Goal: Information Seeking & Learning: Learn about a topic

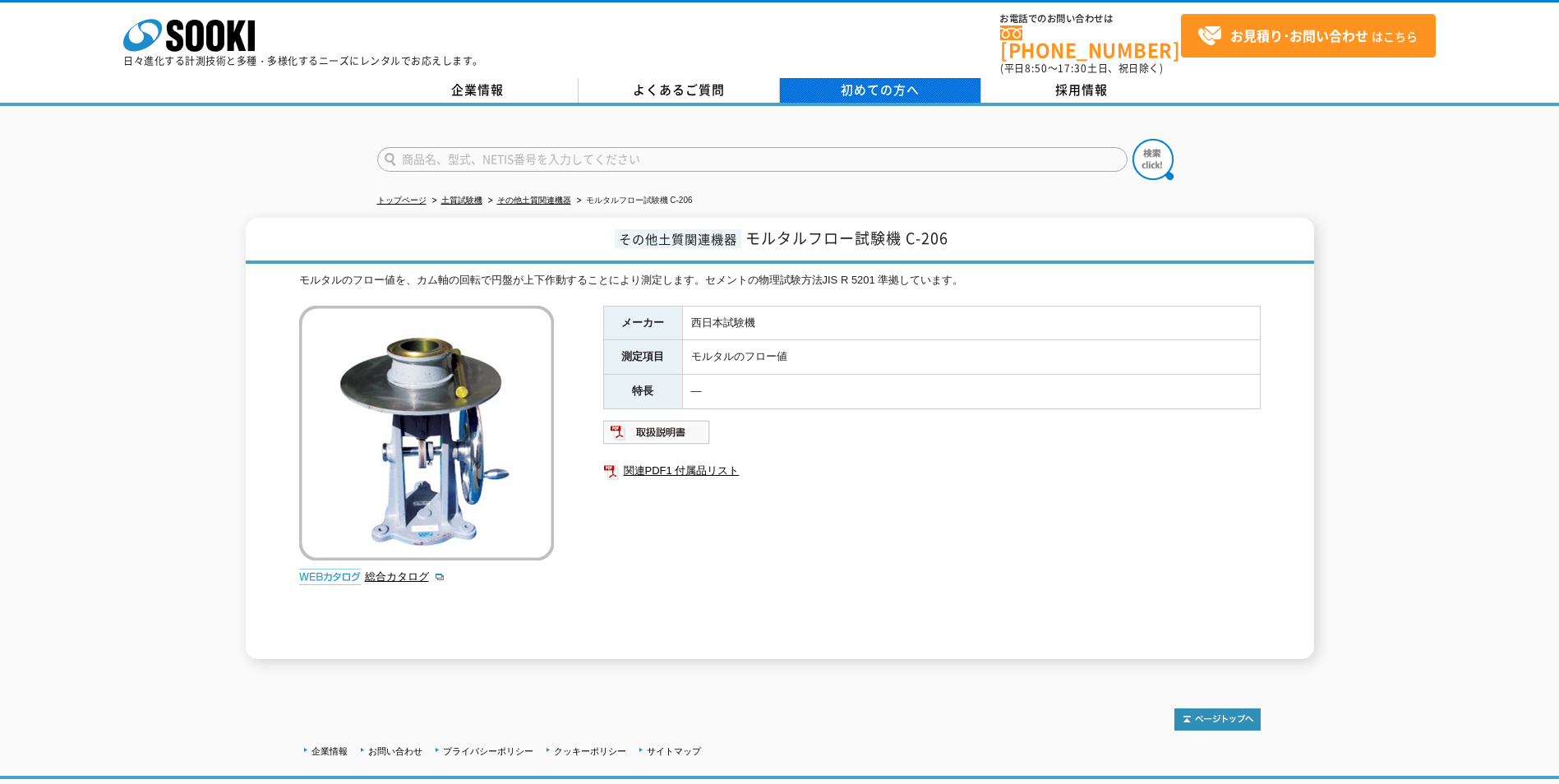
click at [904, 81] on span "初めての方へ" at bounding box center [880, 90] width 79 height 18
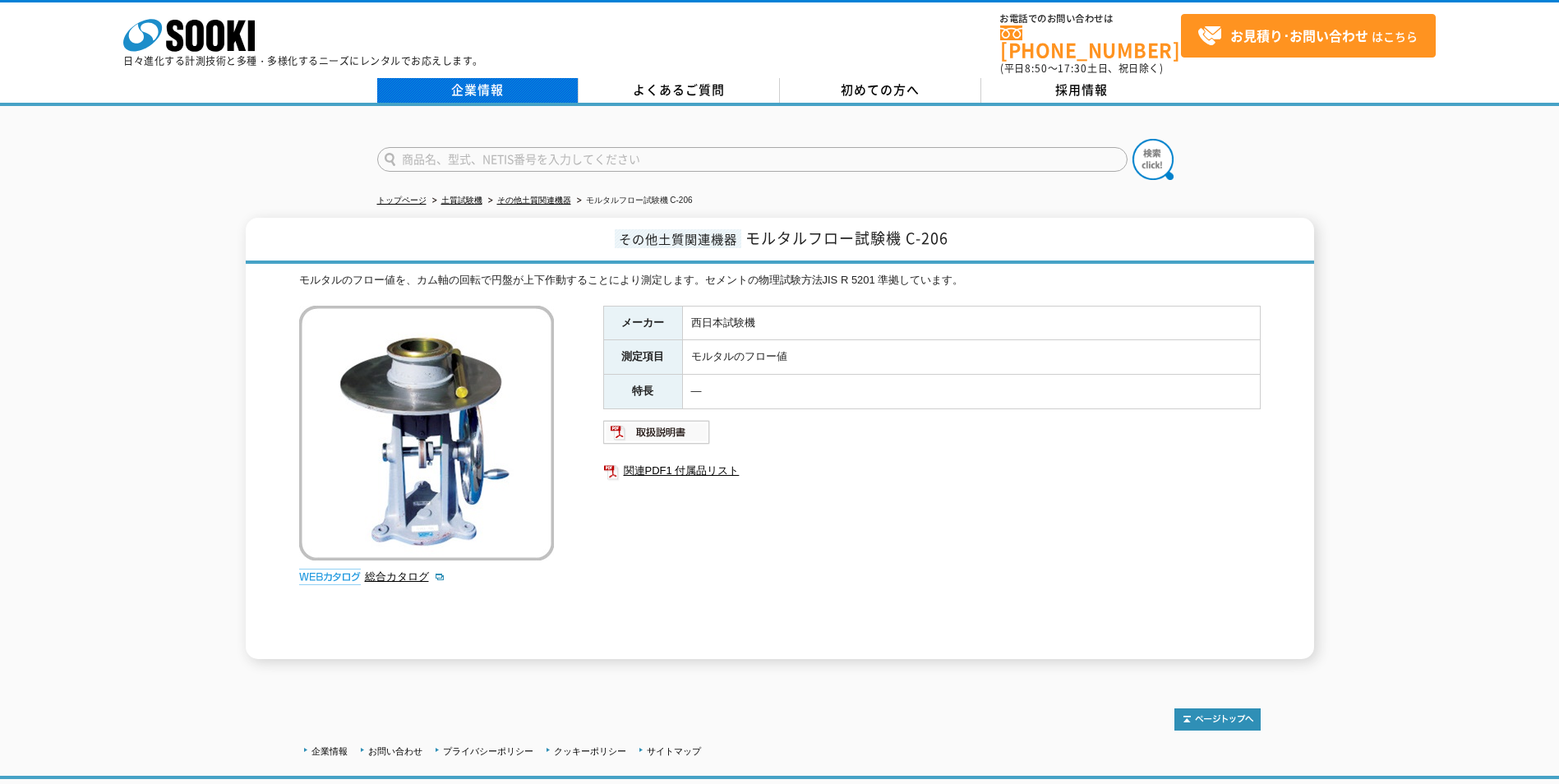
click at [499, 84] on link "企業情報" at bounding box center [477, 90] width 201 height 24
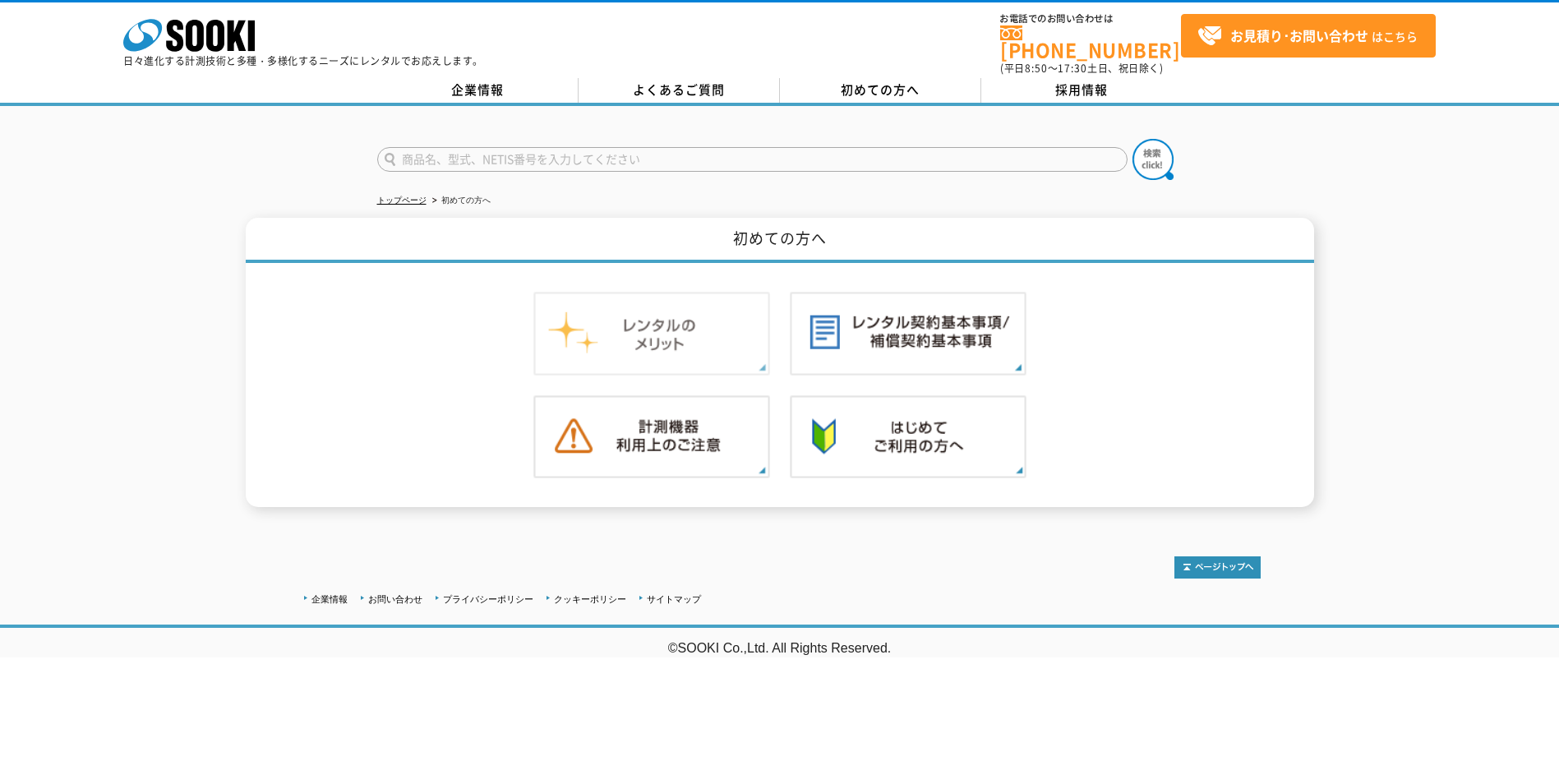
click at [680, 328] on img at bounding box center [652, 333] width 237 height 84
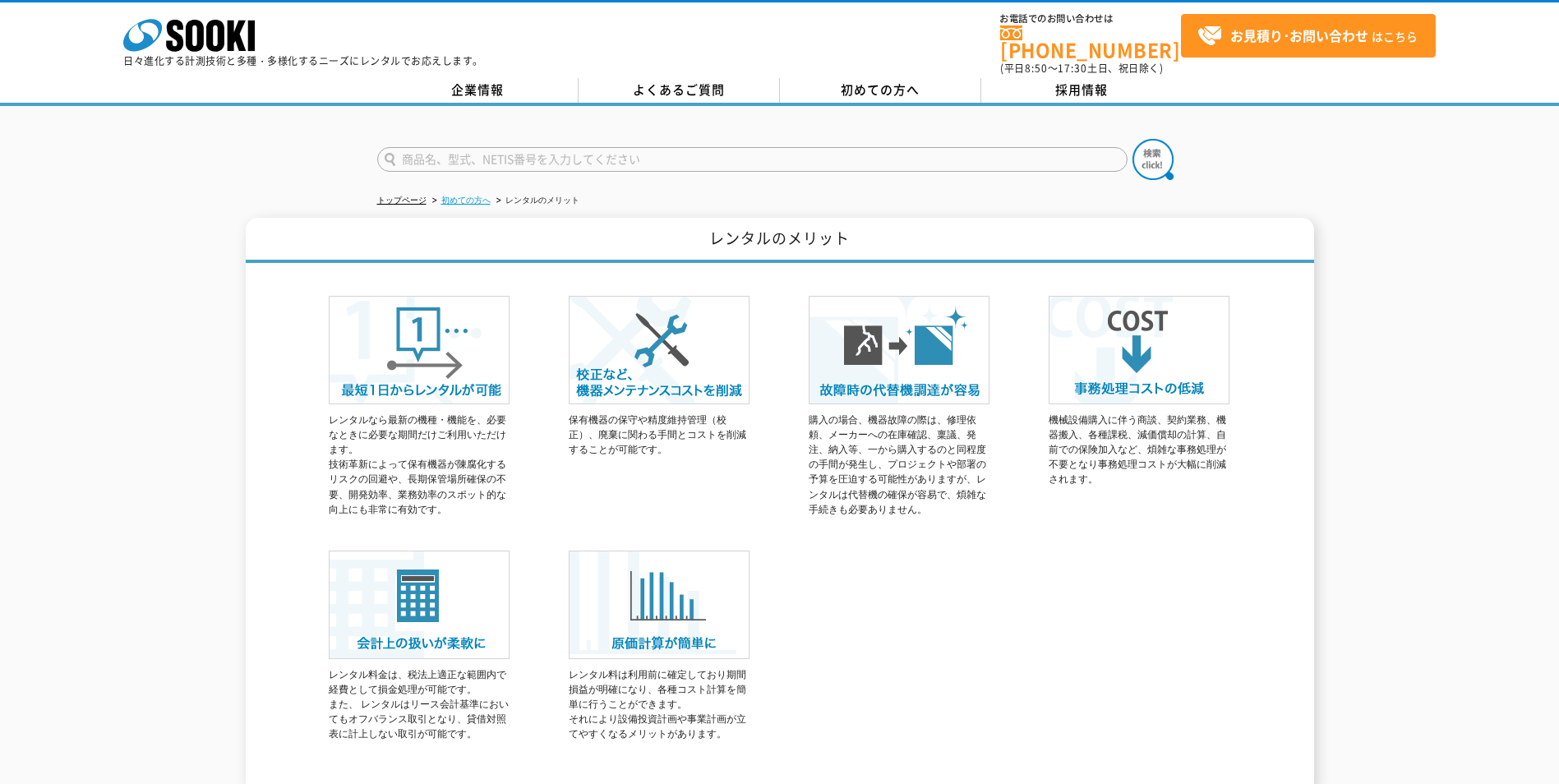
click at [480, 196] on link "初めての方へ" at bounding box center [466, 200] width 50 height 9
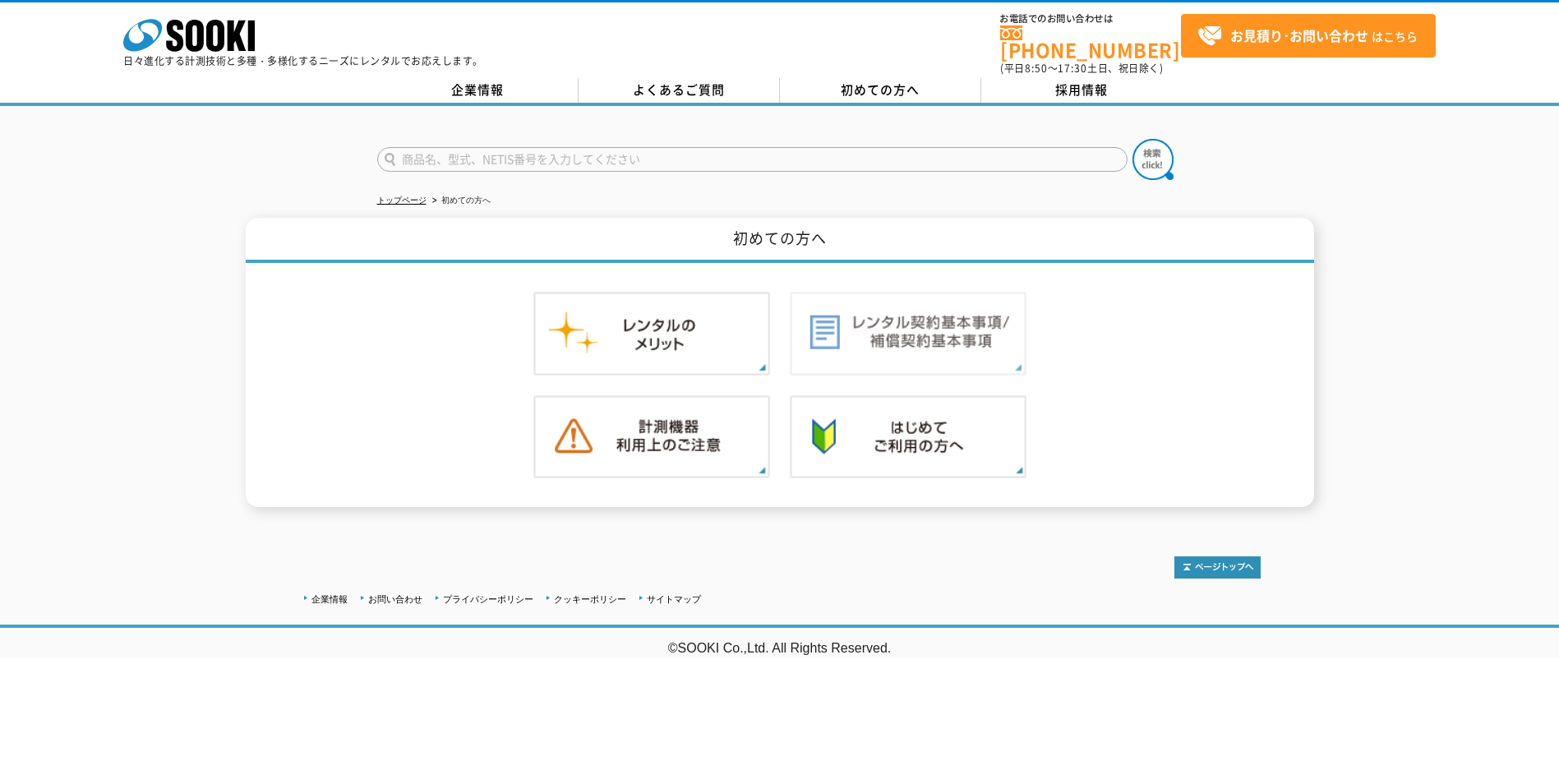
click at [905, 311] on img at bounding box center [908, 333] width 237 height 84
click at [677, 403] on img at bounding box center [652, 437] width 237 height 84
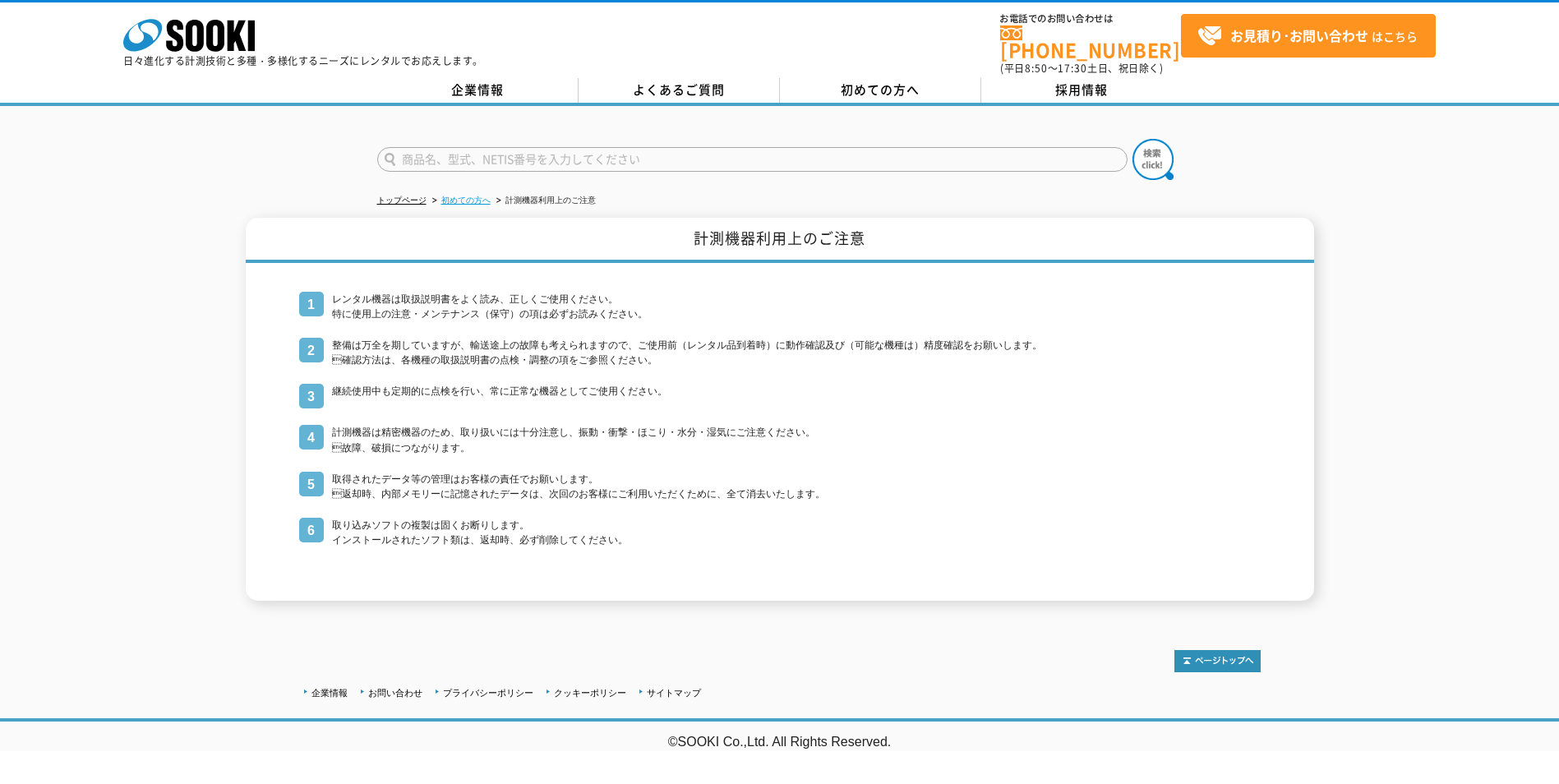
click at [475, 196] on link "初めての方へ" at bounding box center [466, 200] width 50 height 9
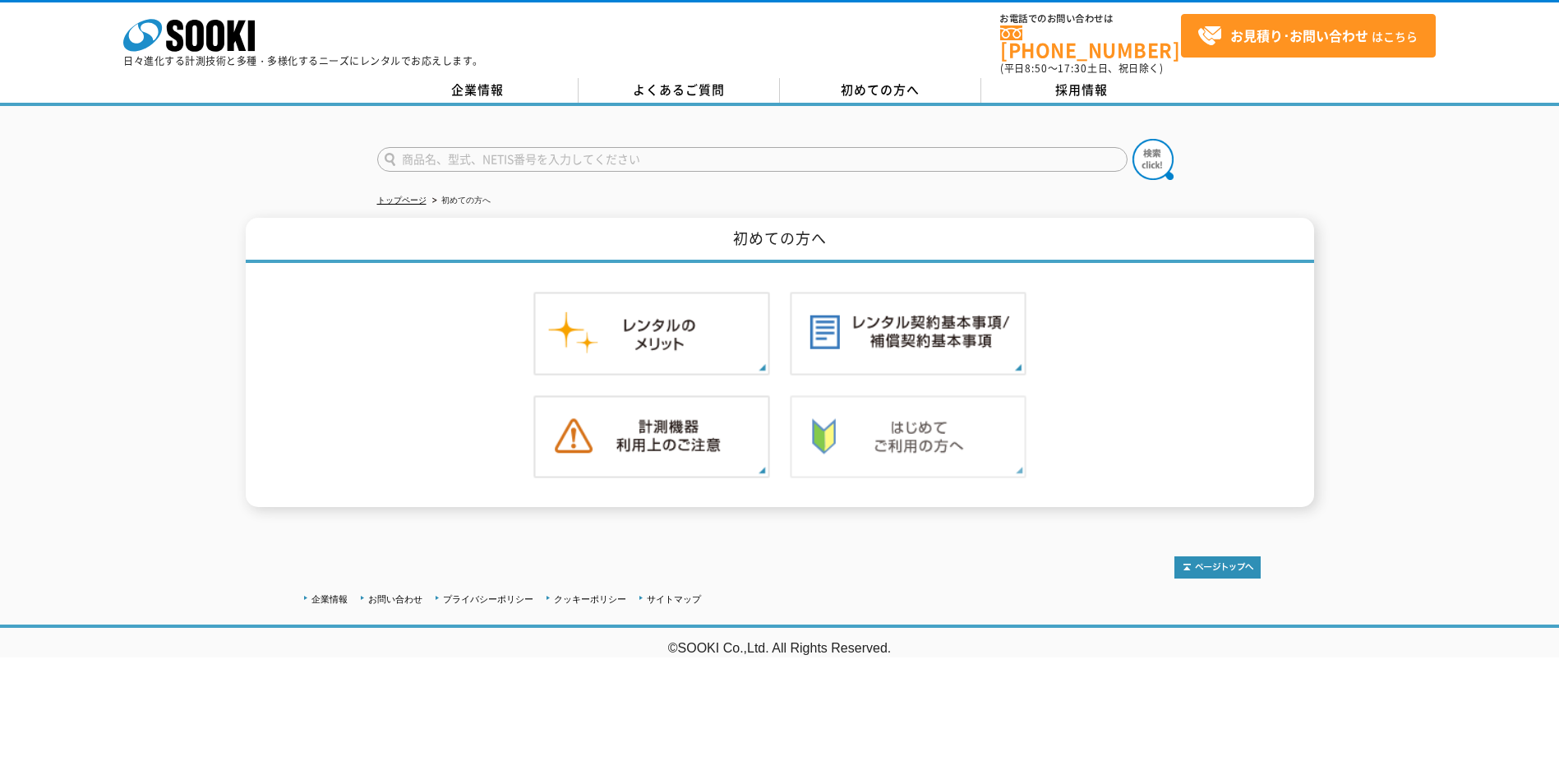
click at [867, 418] on img at bounding box center [908, 437] width 237 height 84
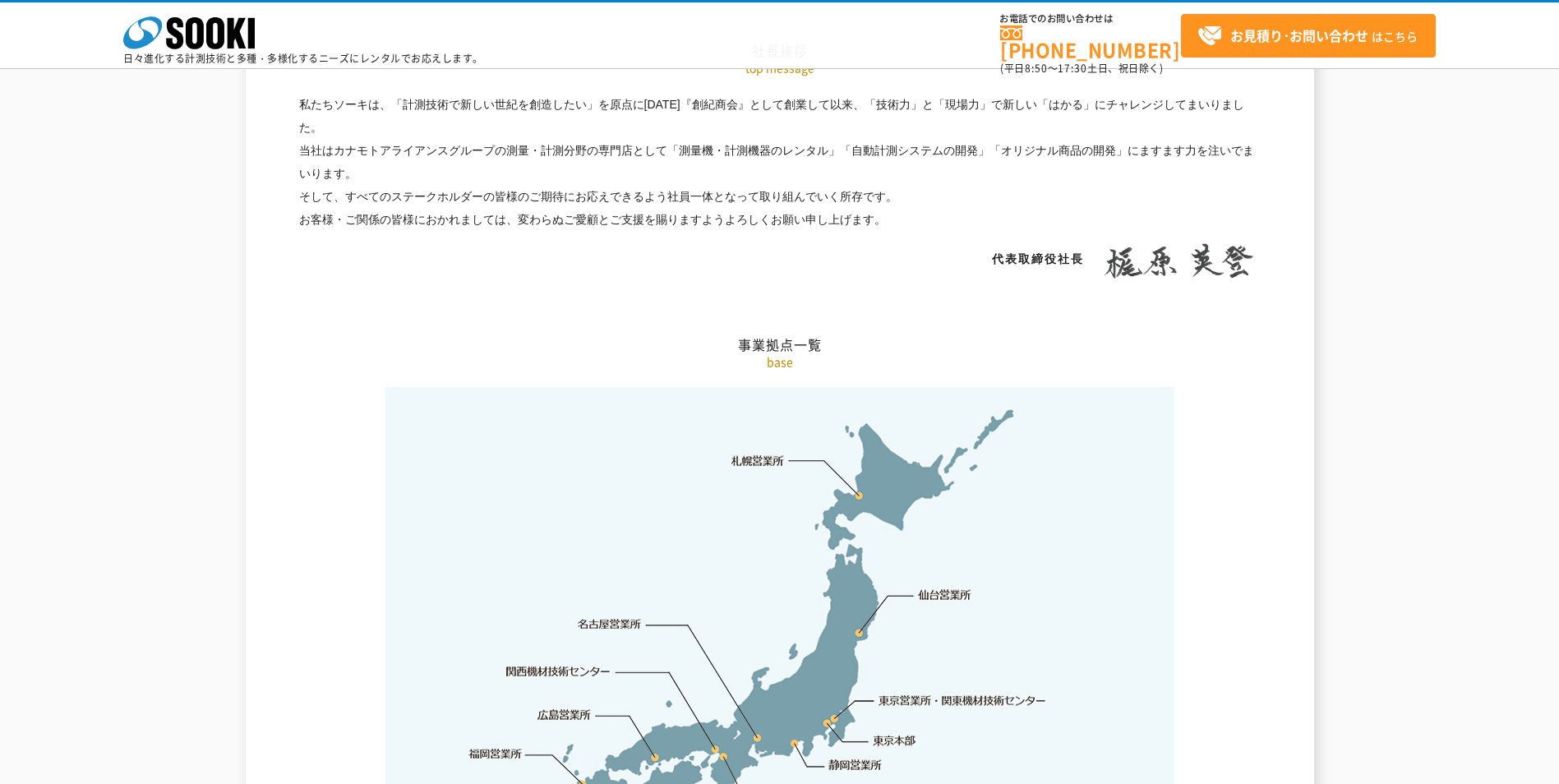
scroll to position [2912, 0]
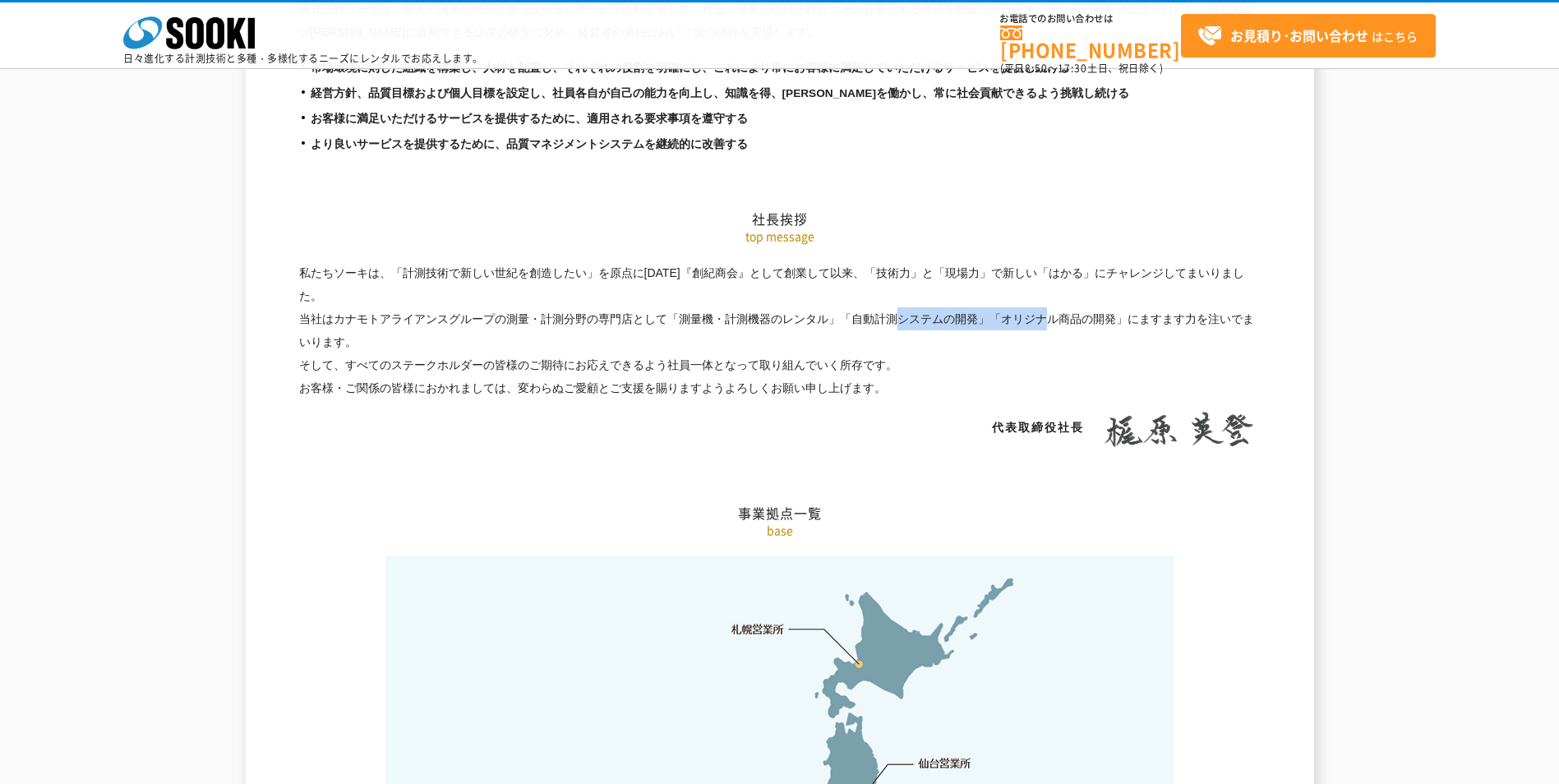
drag, startPoint x: 680, startPoint y: 298, endPoint x: 828, endPoint y: 305, distance: 148.2
click at [828, 44] on p "私たちソーキは、「計測技術で新しい世紀を創造したい」を原点に[DATE]『創紀商会』として創業して以来、「技術力」と「現場力」で新しい「はかる」にチャレンジし…" at bounding box center [780, 20] width 962 height 46
drag, startPoint x: 828, startPoint y: 305, endPoint x: 859, endPoint y: 317, distance: 33.2
click at [859, 44] on p "私たちソーキは、「計測技術で新しい世紀を創造したい」を原点に[DATE]『創紀商会』として創業して以来、「技術力」と「現場力」で新しい「はかる」にチャレンジし…" at bounding box center [780, 20] width 962 height 46
drag, startPoint x: 857, startPoint y: 300, endPoint x: 979, endPoint y: 302, distance: 122.0
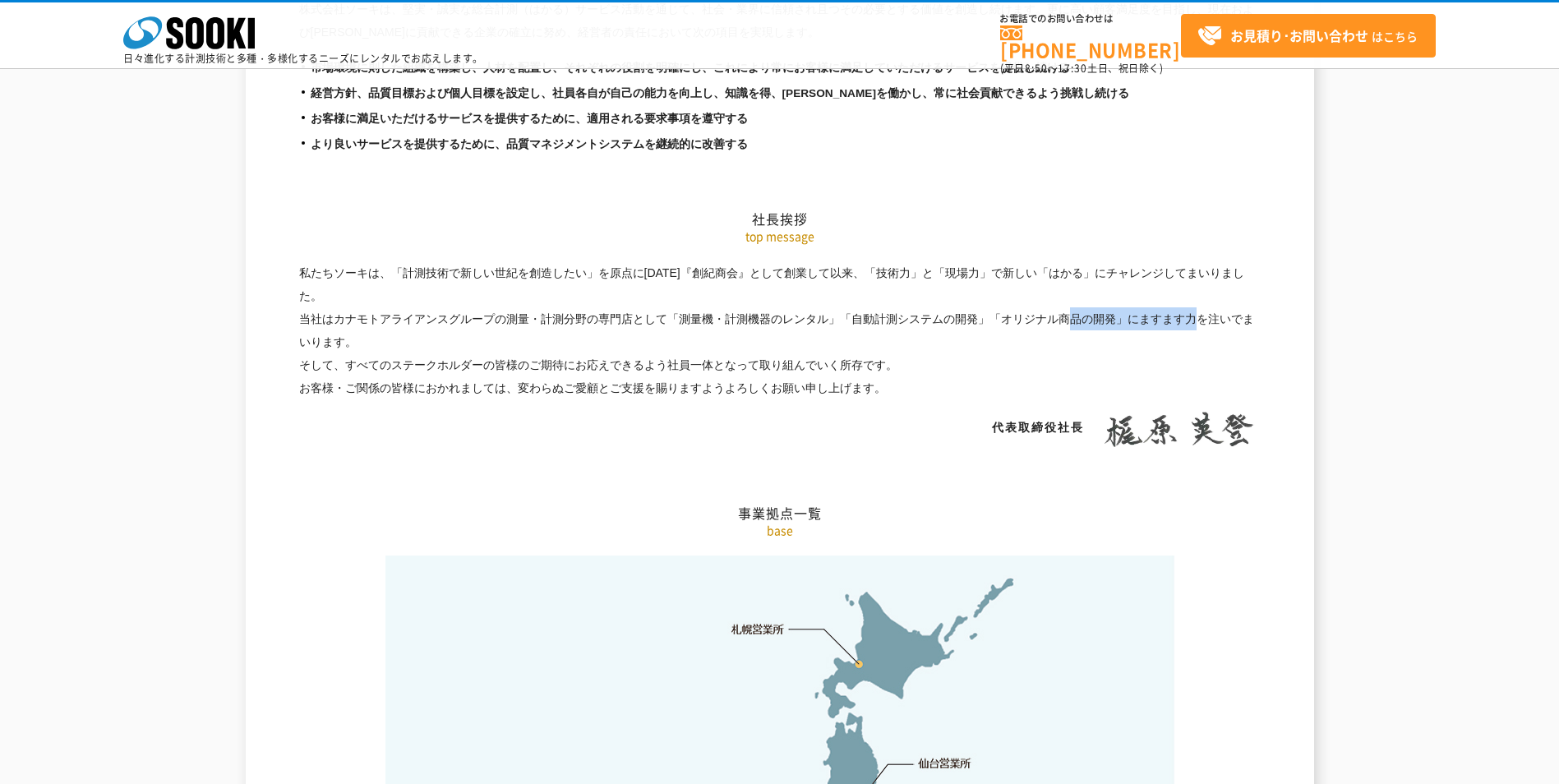
click at [979, 44] on p "私たちソーキは、「計測技術で新しい世紀を創造したい」を原点に[DATE]『創紀商会』として創業して以来、「技術力」と「現場力」で新しい「はかる」にチャレンジし…" at bounding box center [780, 20] width 962 height 46
drag, startPoint x: 979, startPoint y: 302, endPoint x: 1005, endPoint y: 298, distance: 26.3
click at [1005, 44] on p "私たちソーキは、「計測技術で新しい世紀を創造したい」を原点に[DATE]『創紀商会』として創業して以来、「技術力」と「現場力」で新しい「はかる」にチャレンジし…" at bounding box center [780, 20] width 962 height 46
drag, startPoint x: 1004, startPoint y: 298, endPoint x: 1132, endPoint y: 309, distance: 128.5
click at [1132, 44] on p "私たちソーキは、「計測技術で新しい世紀を創造したい」を原点に[DATE]『創紀商会』として創業して以来、「技術力」と「現場力」で新しい「はかる」にチャレンジし…" at bounding box center [780, 20] width 962 height 46
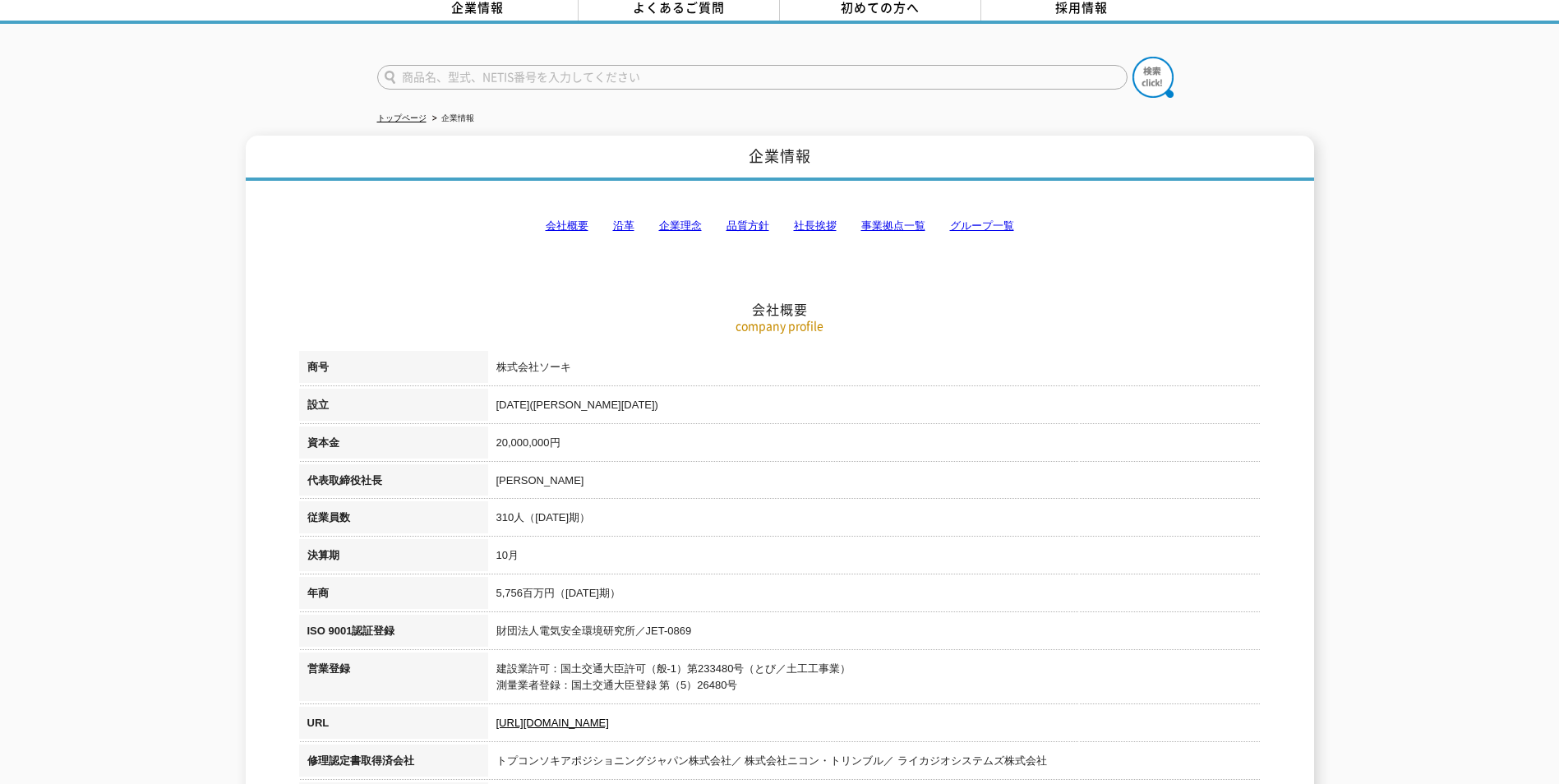
scroll to position [329, 0]
